Goal: Find specific page/section: Find specific page/section

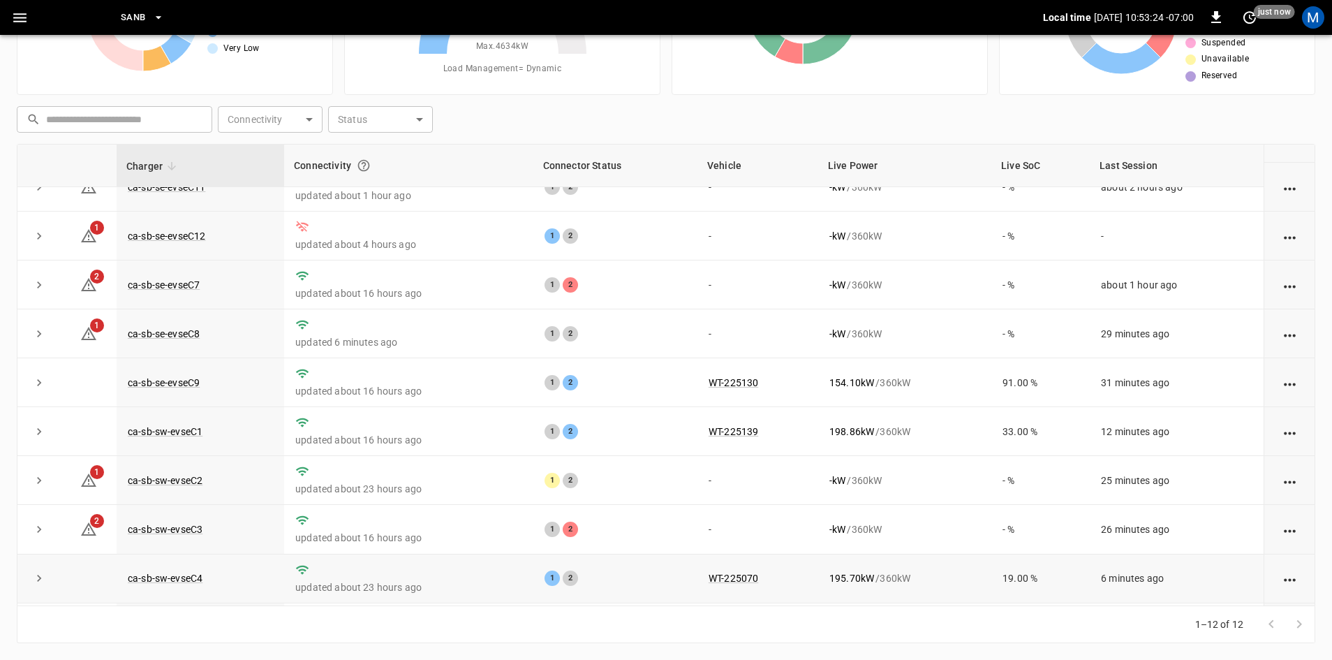
scroll to position [177, 0]
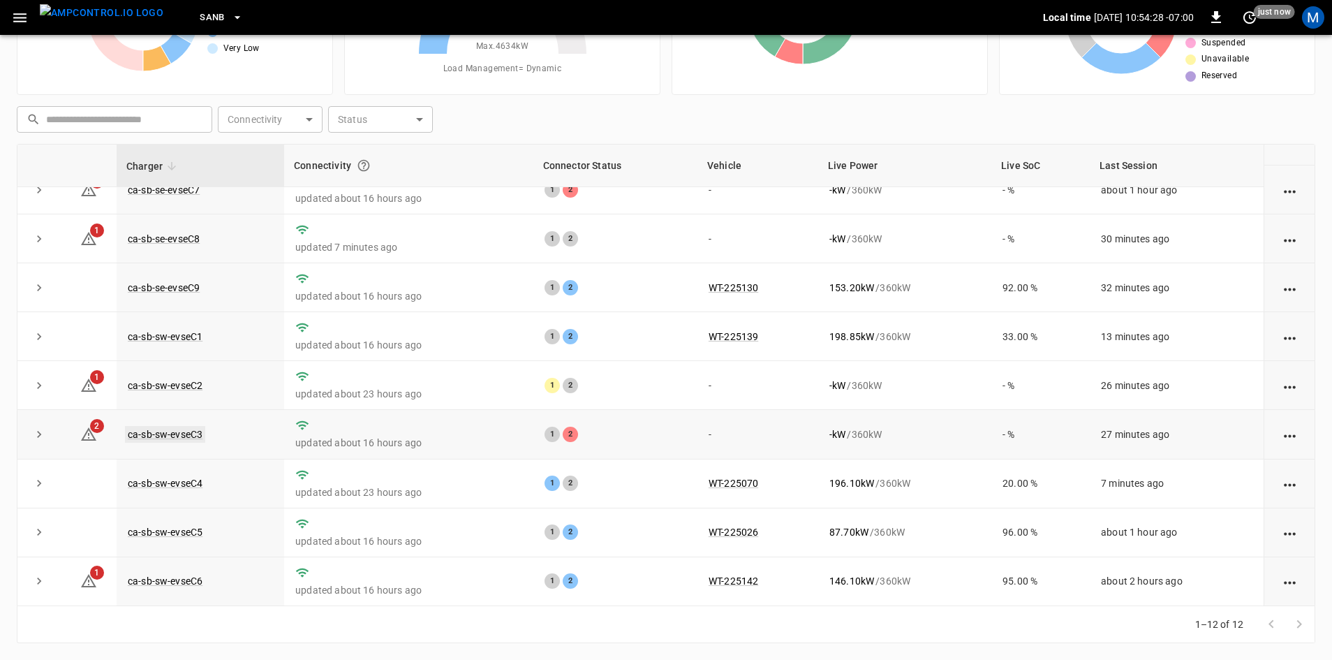
click at [195, 429] on link "ca-sb-sw-evseC3" at bounding box center [165, 434] width 80 height 17
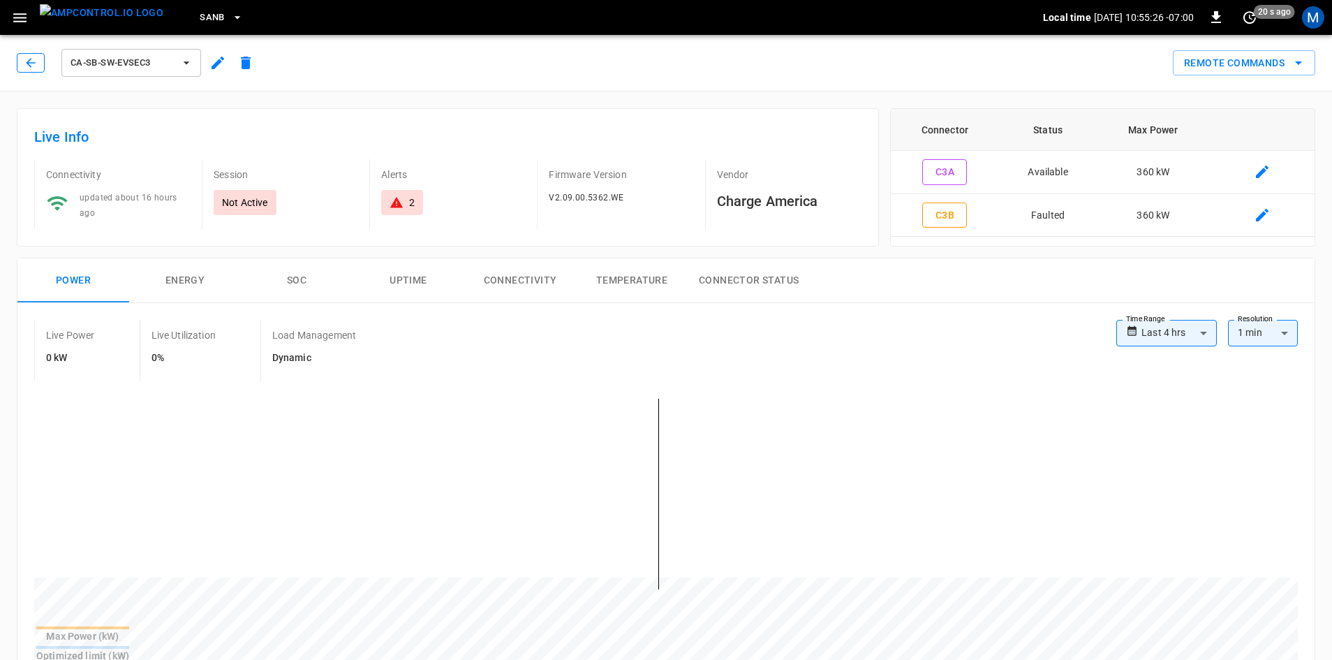
click at [38, 57] on button "button" at bounding box center [31, 63] width 28 height 20
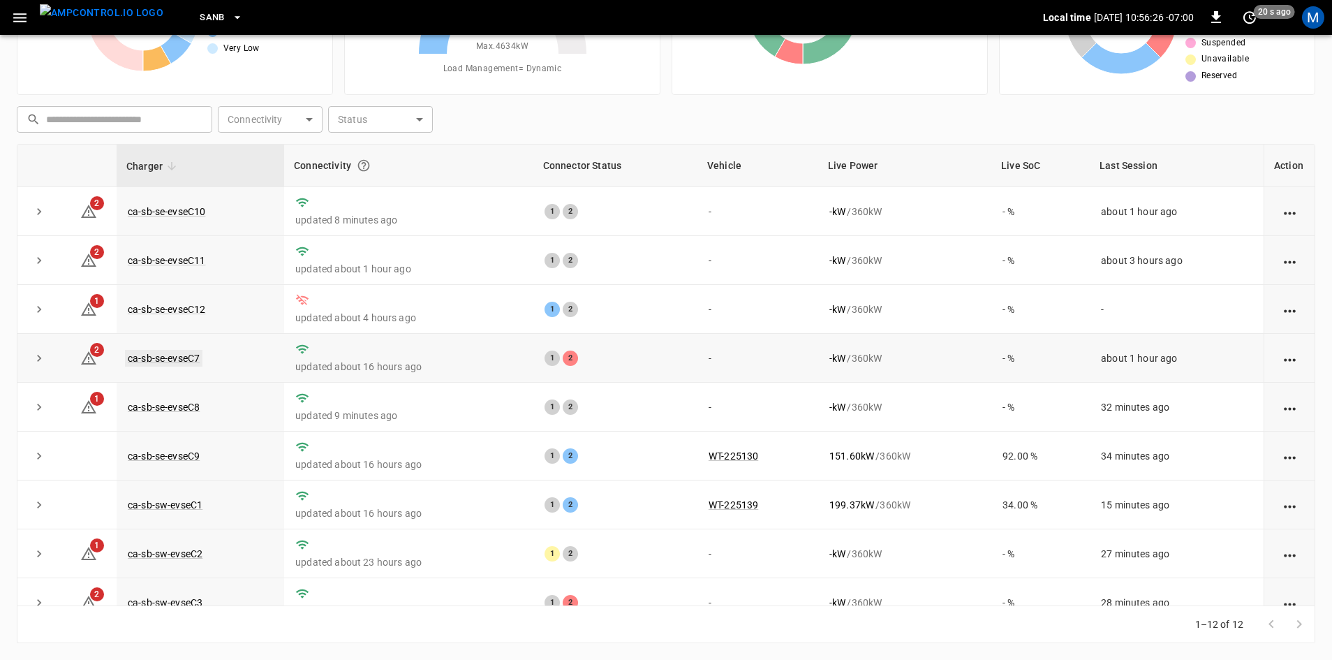
click at [188, 364] on link "ca-sb-se-evseC7" at bounding box center [163, 358] width 77 height 17
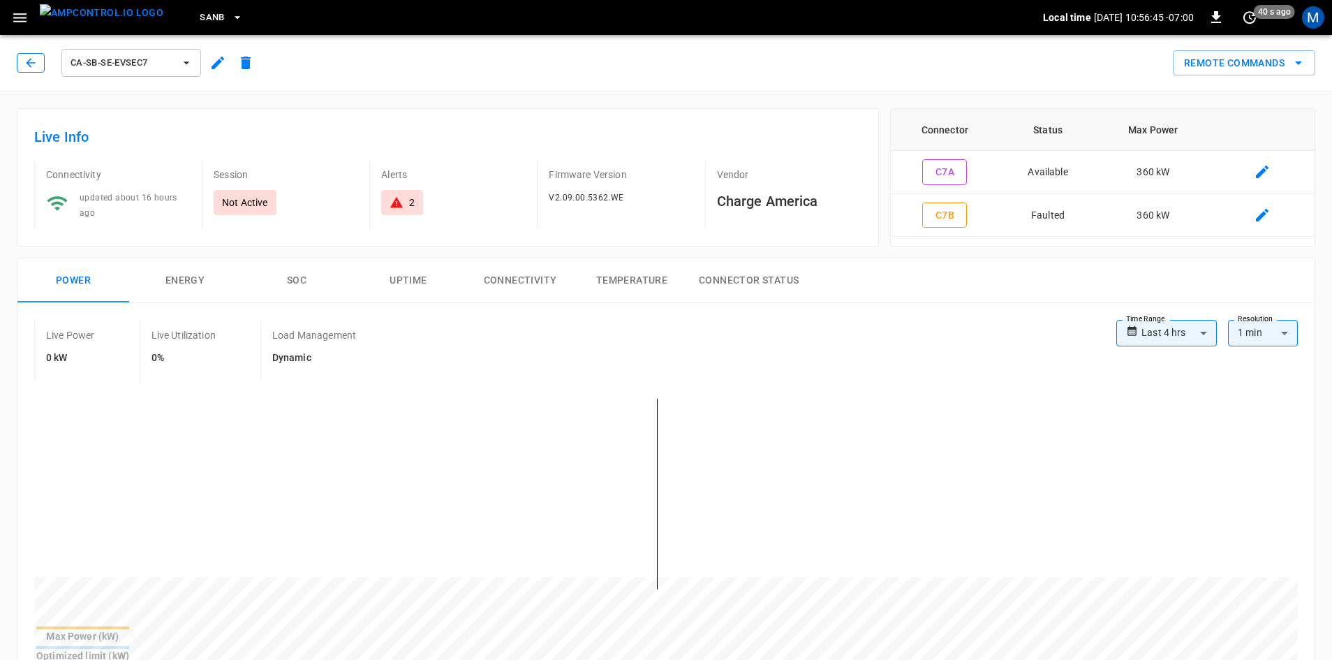
click at [28, 61] on icon "button" at bounding box center [30, 62] width 9 height 9
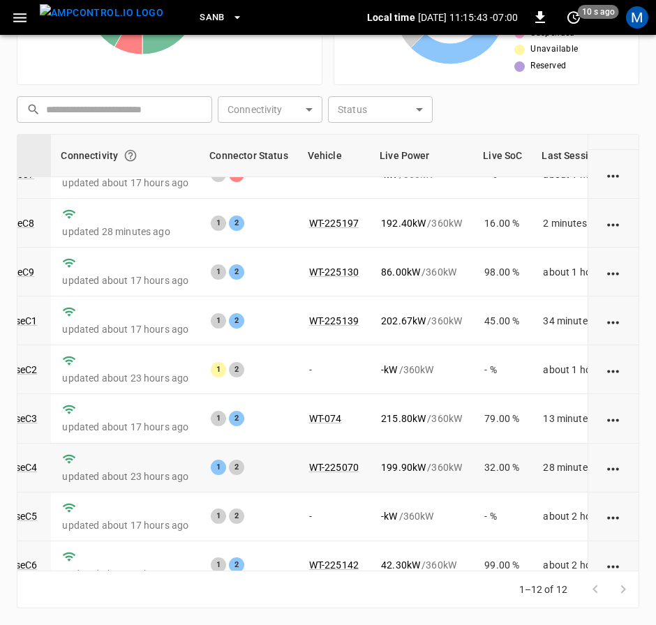
scroll to position [0, 165]
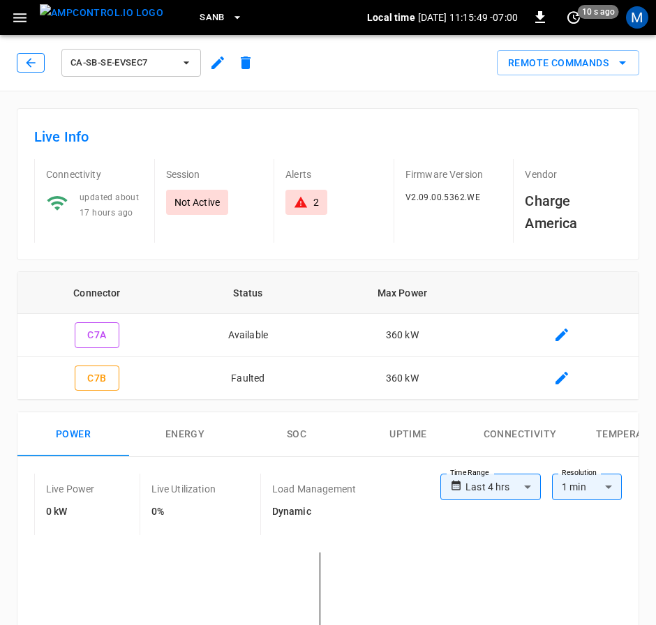
click at [43, 59] on button "button" at bounding box center [31, 63] width 28 height 20
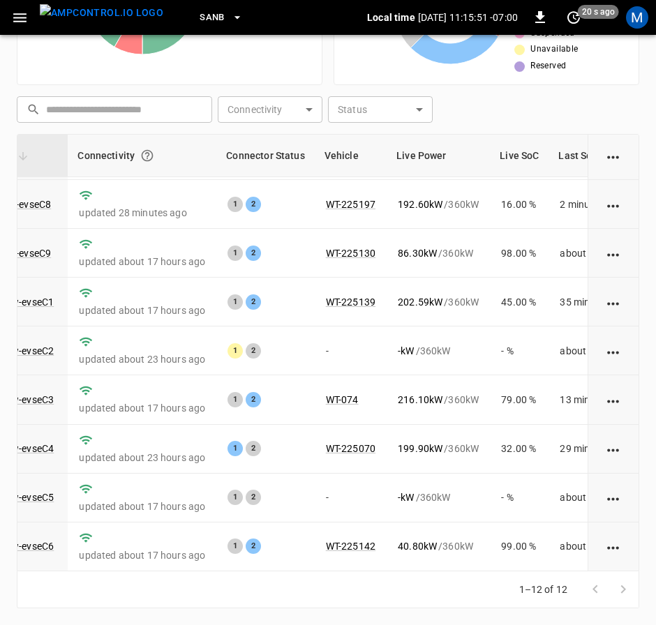
scroll to position [209, 151]
